Goal: Check status: Check status

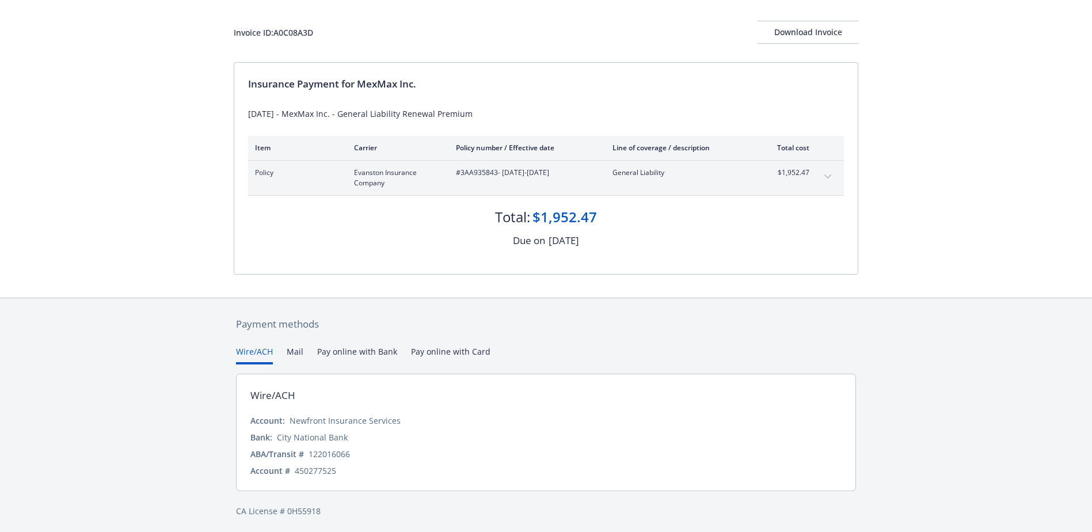
scroll to position [61, 0]
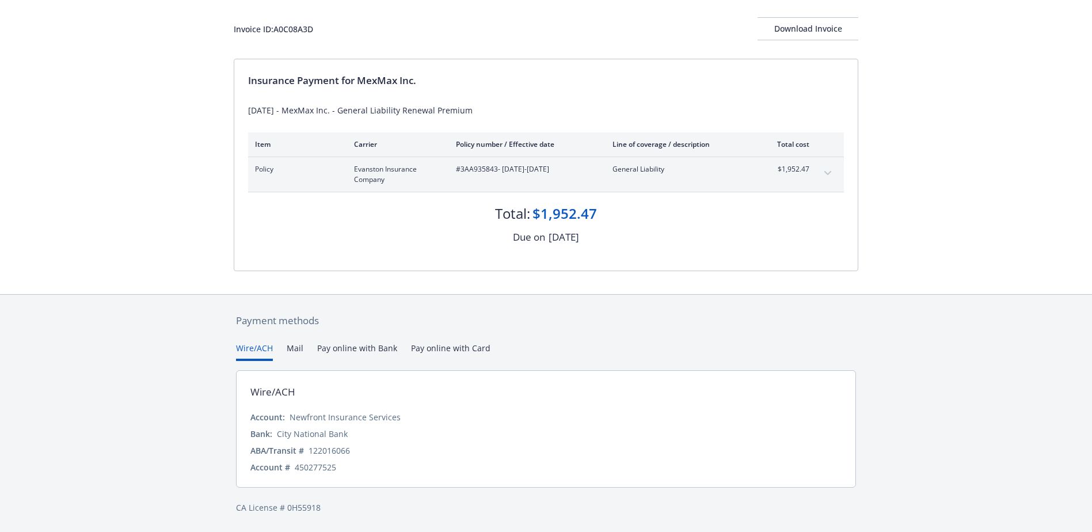
click at [295, 349] on button "Mail" at bounding box center [295, 351] width 17 height 19
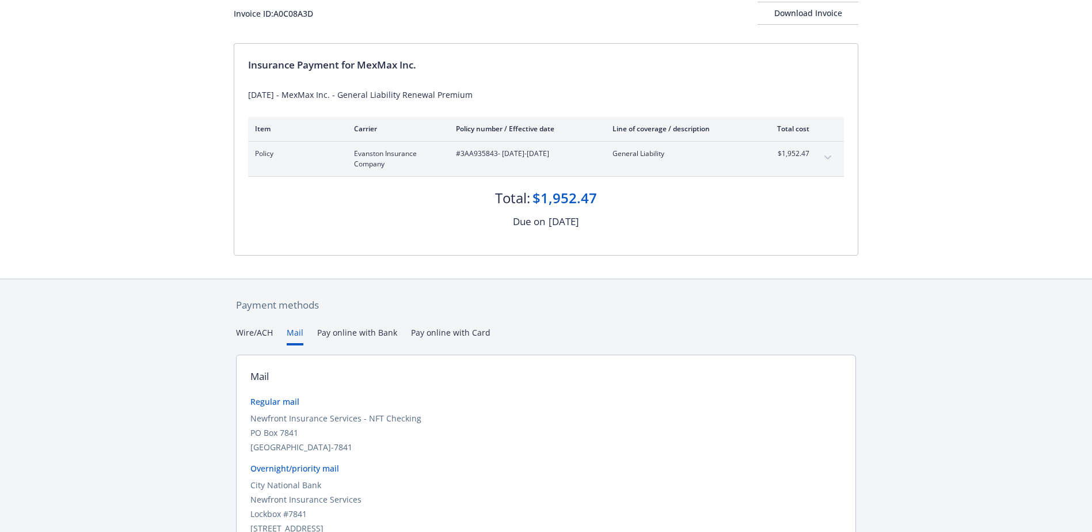
scroll to position [0, 0]
